Goal: Navigation & Orientation: Find specific page/section

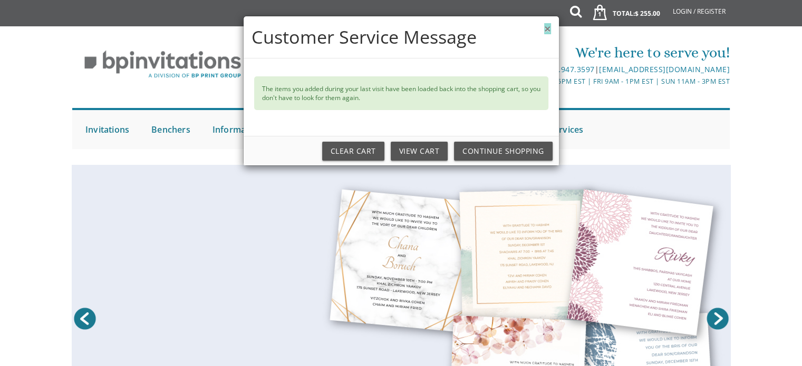
click at [545, 31] on button "×" at bounding box center [547, 28] width 6 height 11
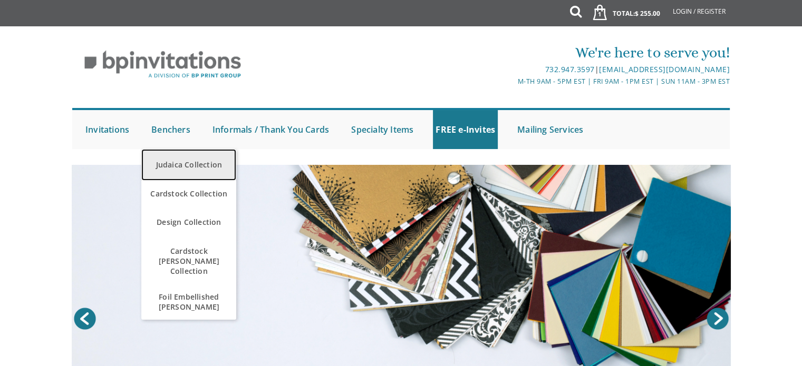
click at [194, 171] on link "Judaica Collection" at bounding box center [188, 165] width 95 height 32
